Goal: Task Accomplishment & Management: Manage account settings

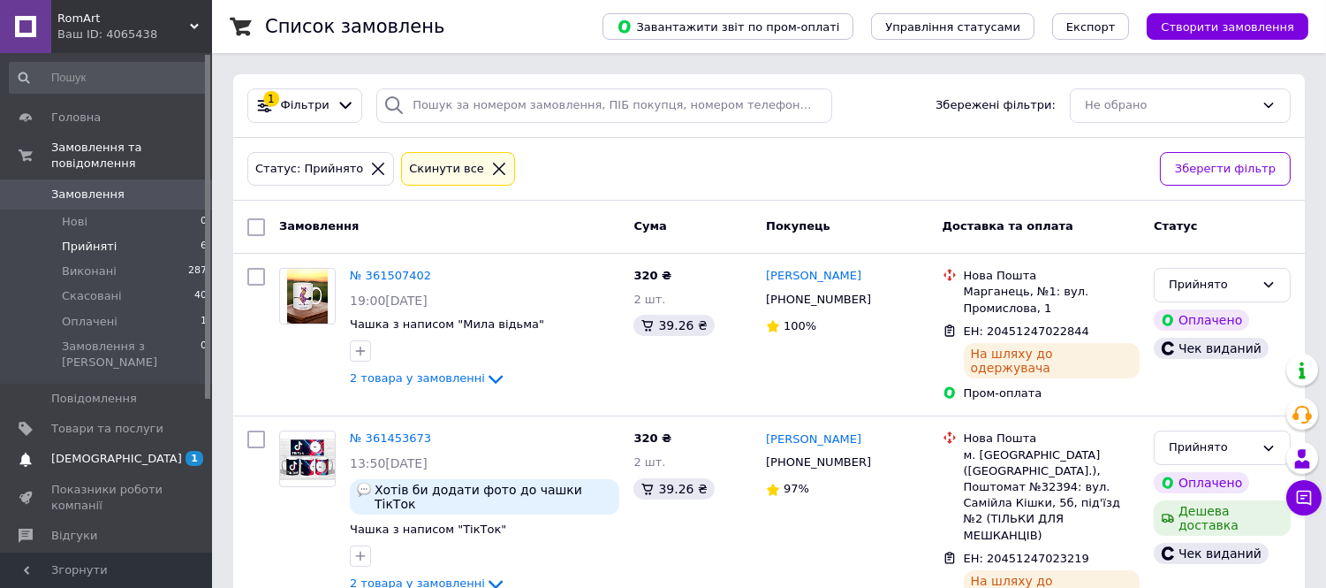
click at [139, 451] on span "[DEMOGRAPHIC_DATA]" at bounding box center [107, 459] width 112 height 16
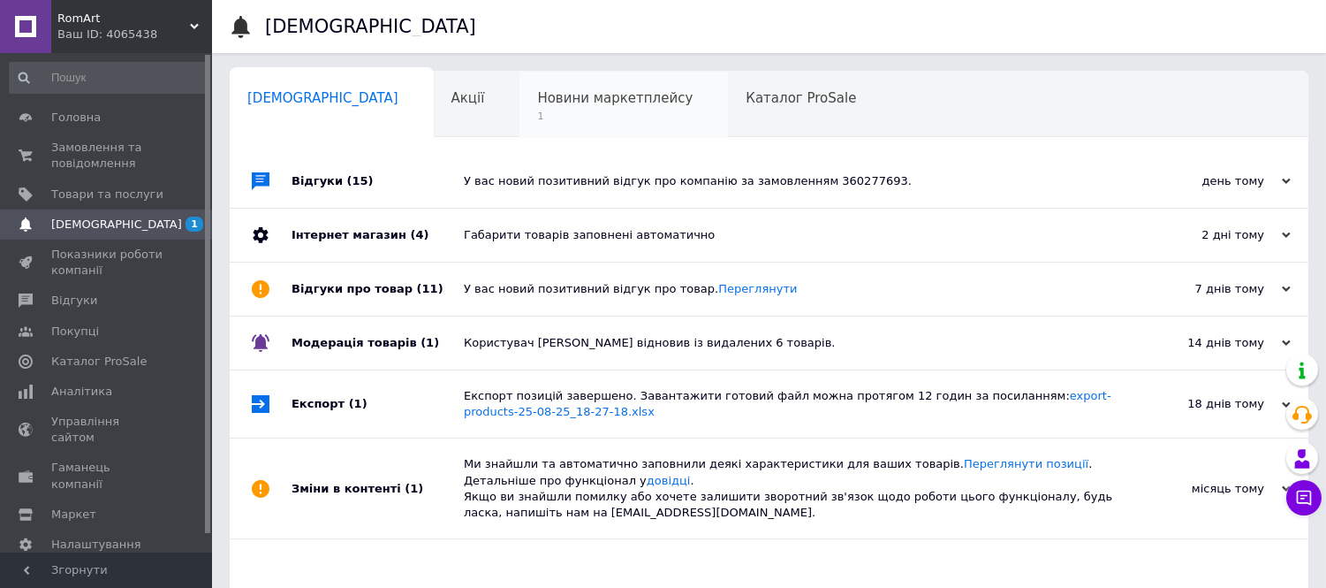
click at [537, 120] on span "1" at bounding box center [615, 116] width 156 height 13
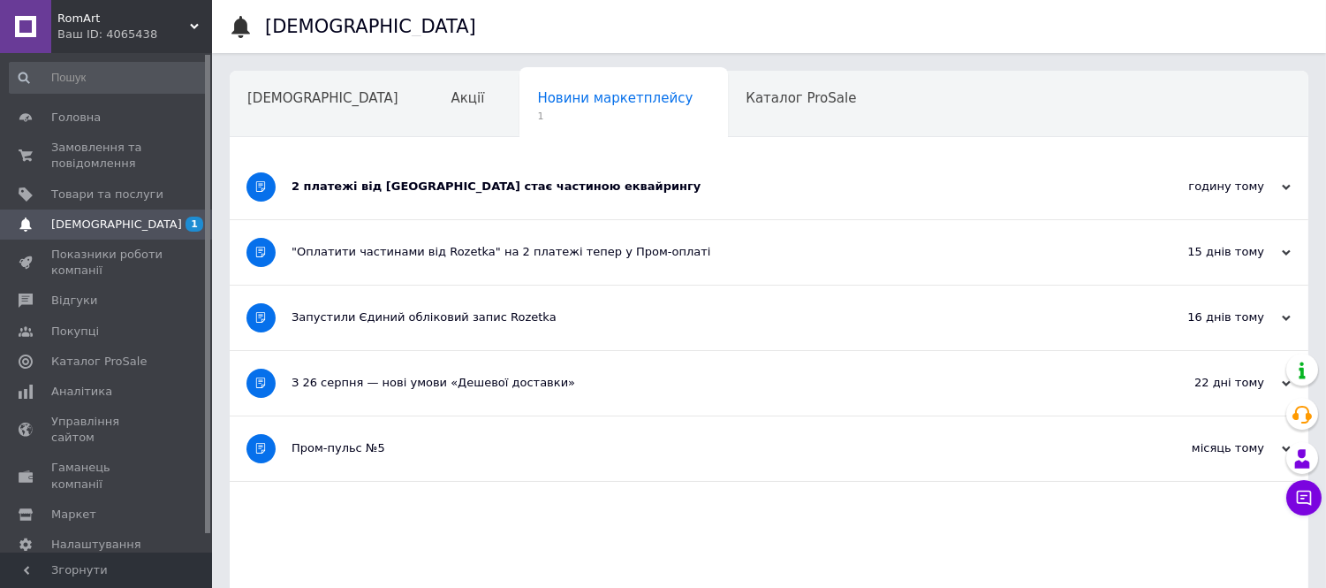
click at [516, 181] on div "2 платежі від [GEOGRAPHIC_DATA] стає частиною еквайрингу" at bounding box center [703, 186] width 823 height 16
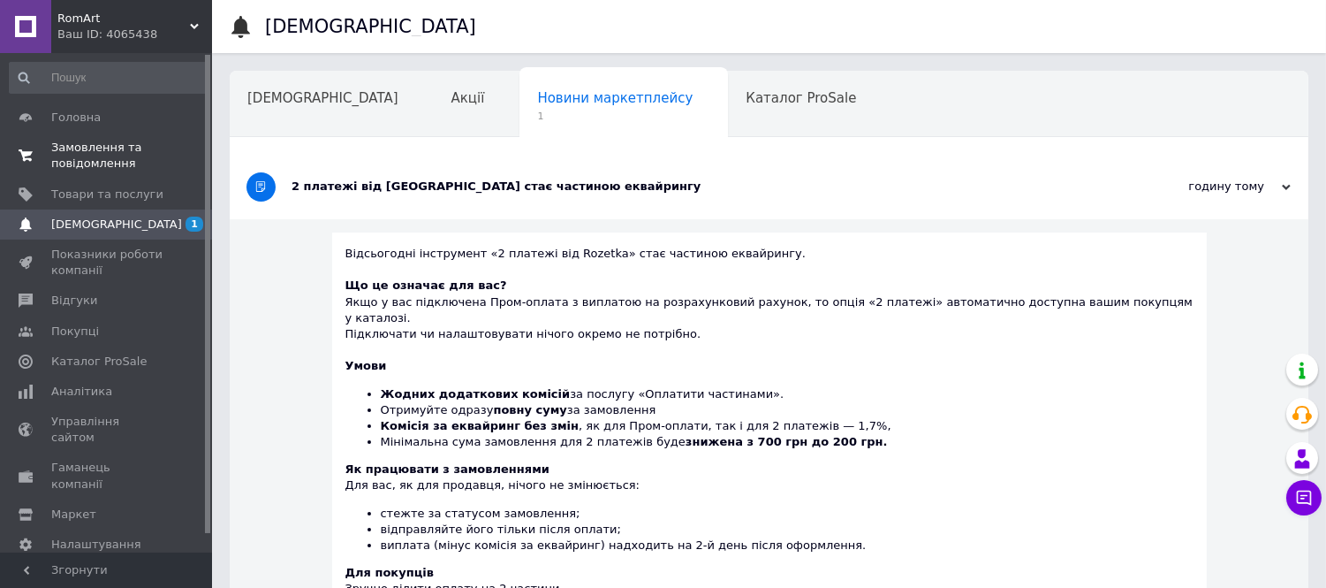
click at [121, 175] on link "Замовлення та повідомлення 0 0" at bounding box center [108, 156] width 217 height 46
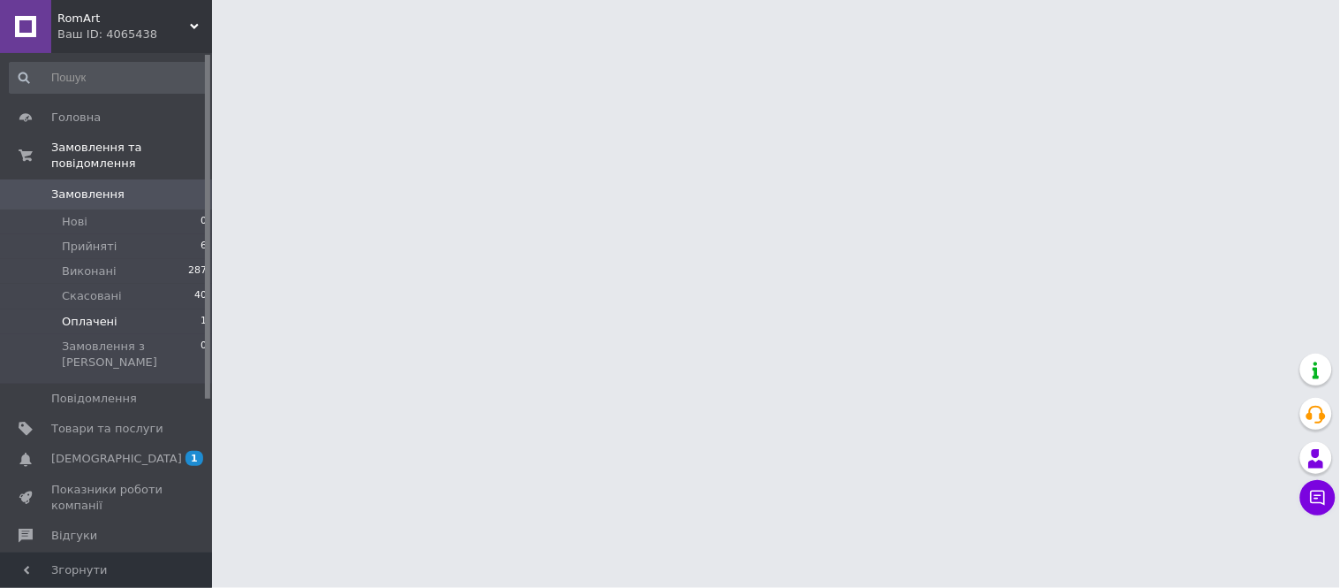
click at [91, 314] on span "Оплачені" at bounding box center [90, 322] width 56 height 16
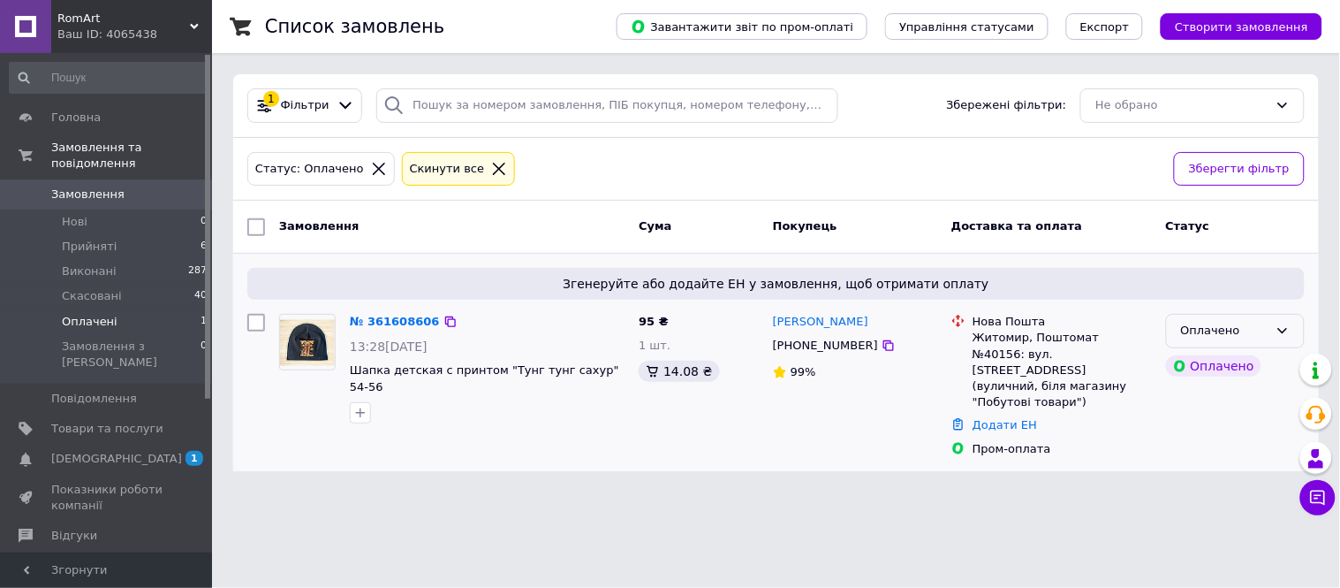
click at [1269, 328] on div "Оплачено" at bounding box center [1235, 331] width 139 height 34
click at [1196, 368] on li "Прийнято" at bounding box center [1235, 368] width 137 height 33
click at [372, 315] on link "№ 361608606" at bounding box center [390, 321] width 81 height 13
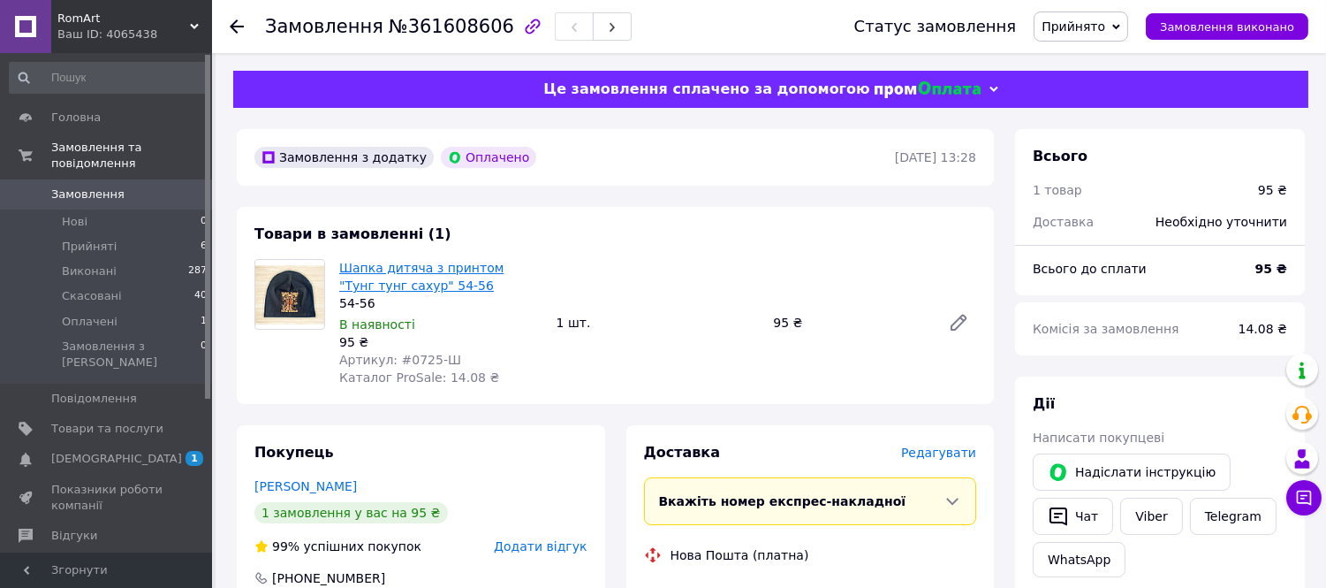
click at [405, 274] on link "Шапка дитяча з принтом "Тунг тунг сахур" 54-56" at bounding box center [421, 277] width 164 height 32
click at [80, 309] on li "Оплачені 1" at bounding box center [108, 321] width 217 height 25
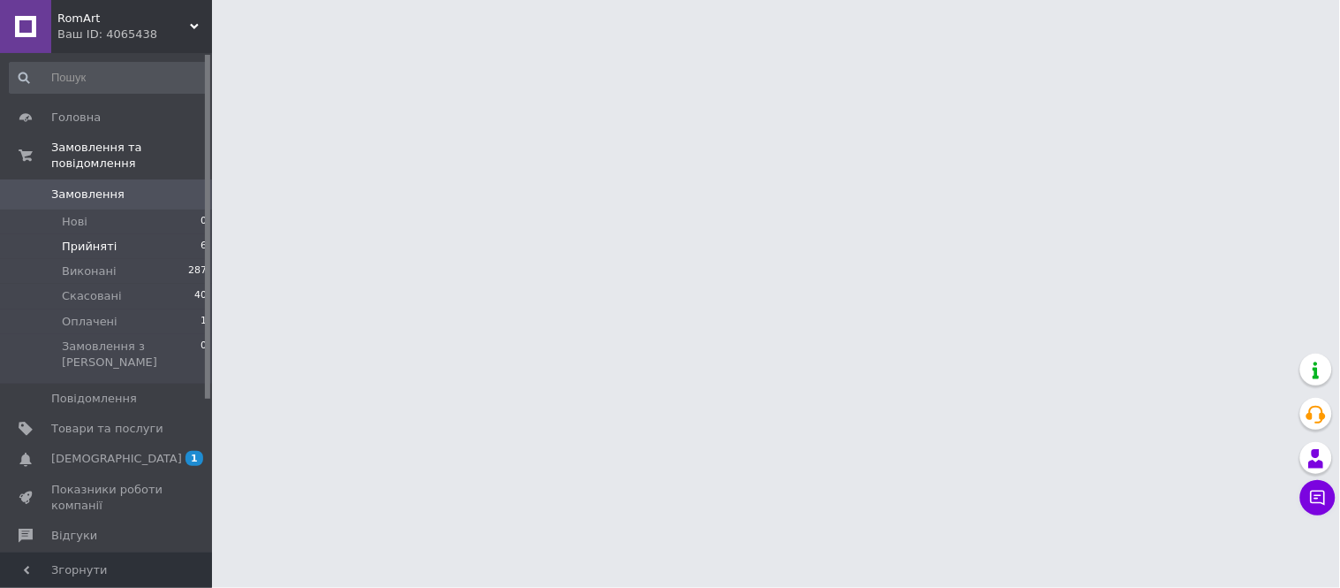
click at [109, 239] on span "Прийняті" at bounding box center [89, 247] width 55 height 16
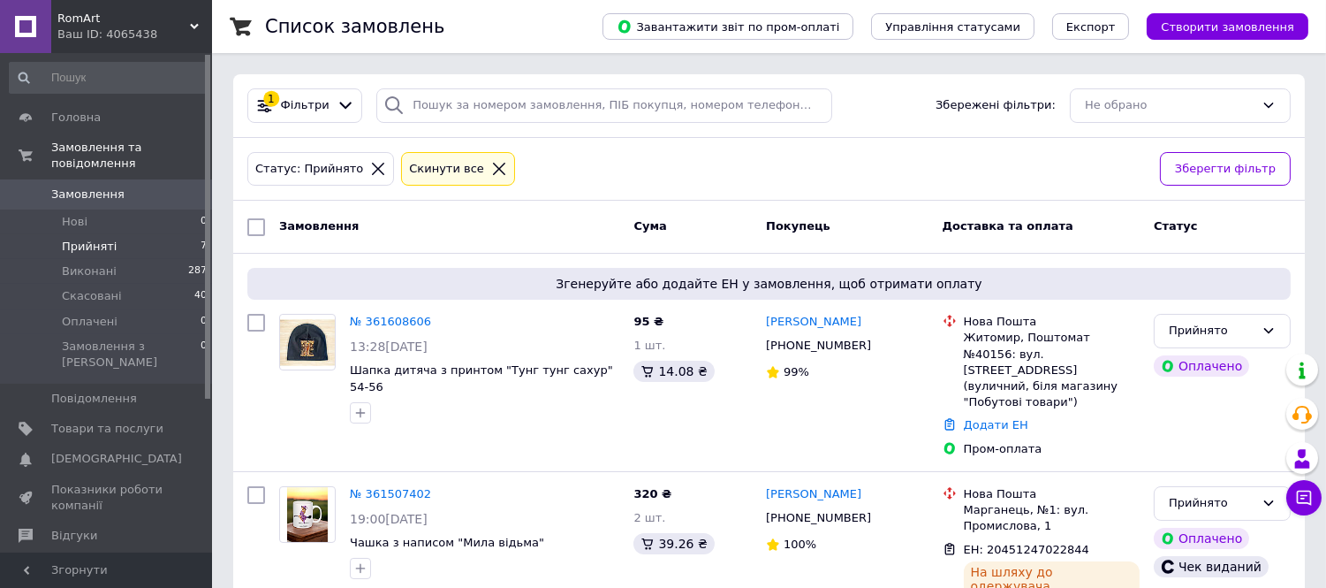
click at [80, 239] on span "Прийняті" at bounding box center [89, 247] width 55 height 16
